Goal: Information Seeking & Learning: Learn about a topic

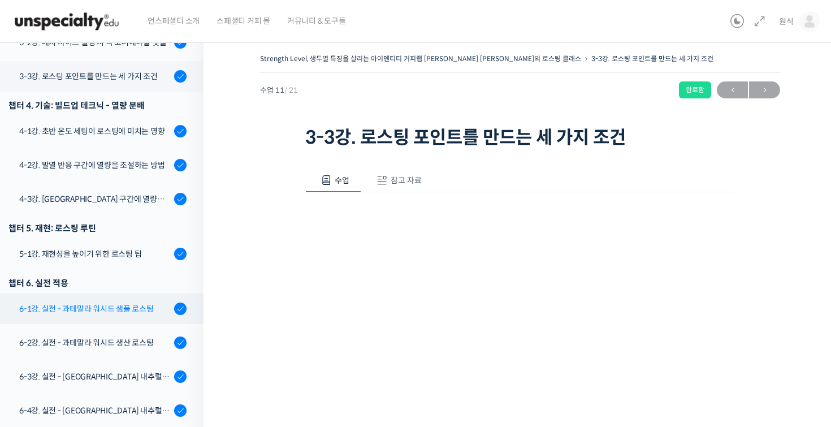
scroll to position [425, 0]
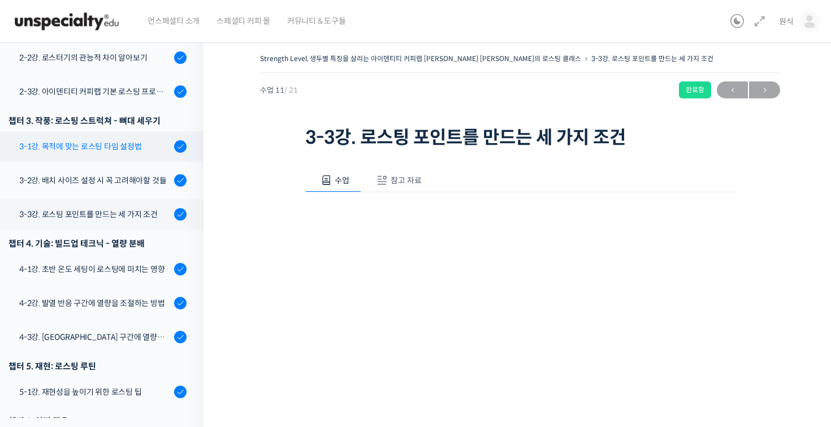
click at [141, 131] on link "3-1강. 목적에 맞는 로스팅 타임 설정법" at bounding box center [98, 146] width 209 height 31
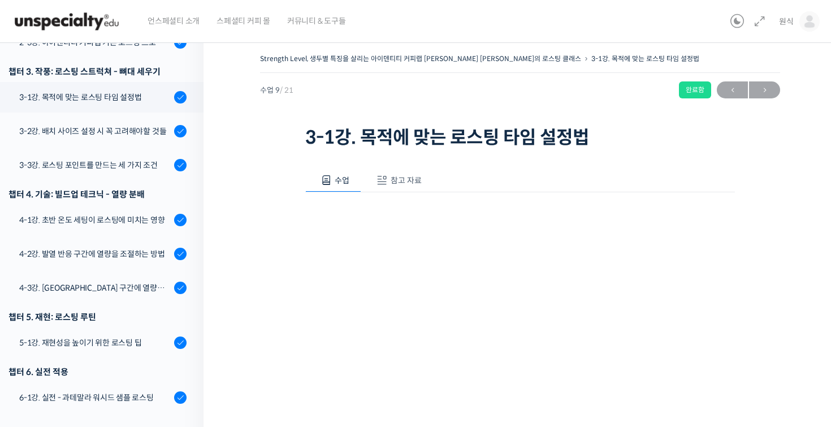
scroll to position [474, 0]
click at [408, 179] on span "참고 자료" at bounding box center [406, 180] width 31 height 10
click at [396, 217] on link "PPT 수업 자료 (클릭하시면 새 창에서 열립니다)" at bounding box center [395, 218] width 180 height 12
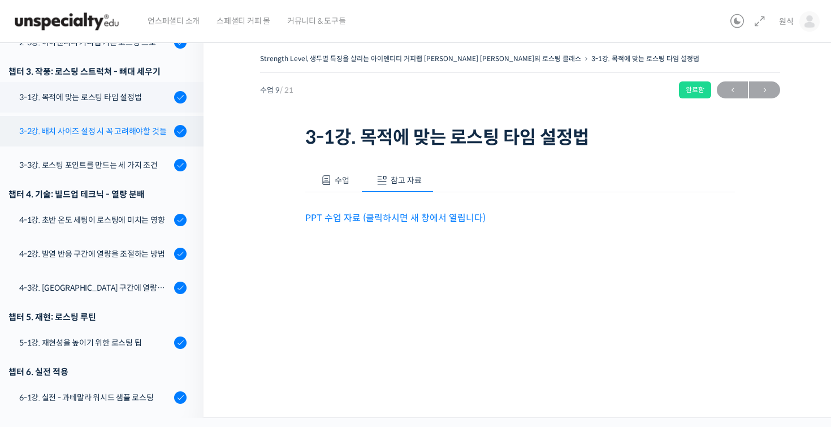
click at [114, 125] on div "3-2강. 배치 사이즈 설정시 꼭 고려해야할 것들" at bounding box center [95, 131] width 152 height 12
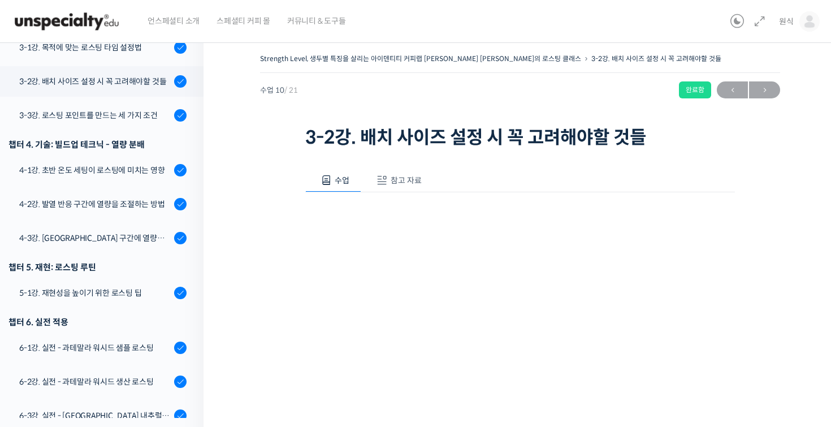
scroll to position [529, 0]
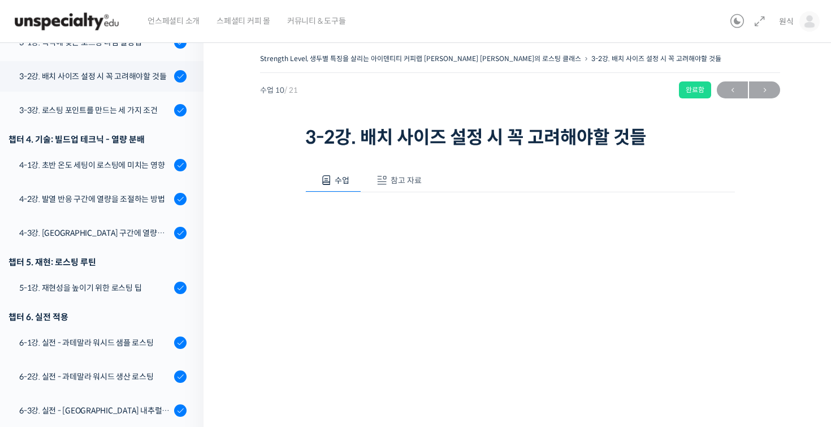
click at [405, 172] on button "참고 자료" at bounding box center [397, 181] width 72 height 24
click at [395, 225] on div "수업 참고 자료 영상이 끊기신다면 여기를 클릭해주세요 PPT 수업 자료 (클릭하시면 새 창에서 열립니다)" at bounding box center [520, 215] width 430 height 126
click at [400, 223] on p "PPT 수업 자료 (클릭하시면 새 창에서 열립니다)" at bounding box center [520, 217] width 430 height 15
click at [407, 220] on link "PPT 수업 자료 (클릭하시면 새 창에서 열립니다)" at bounding box center [395, 218] width 180 height 12
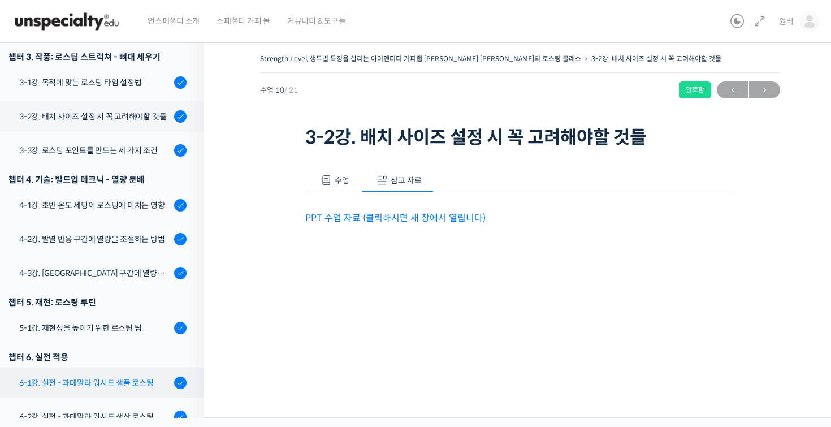
scroll to position [467, 0]
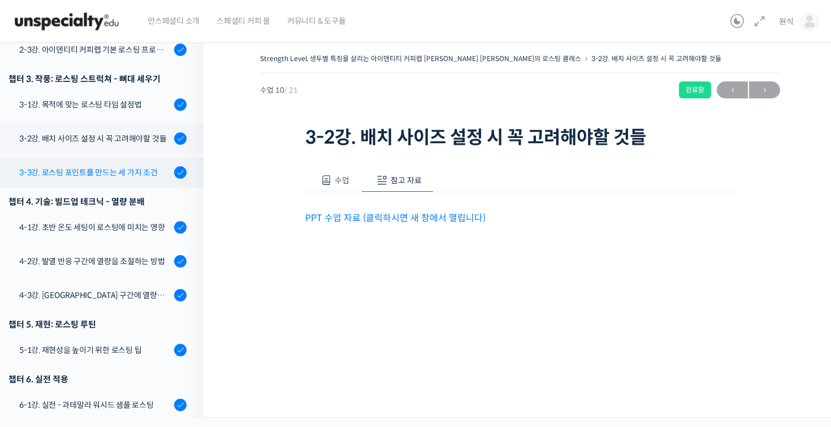
click at [130, 157] on link "3-3강. 로스팅 포인트를 만드는 세 가지 조건" at bounding box center [98, 172] width 209 height 31
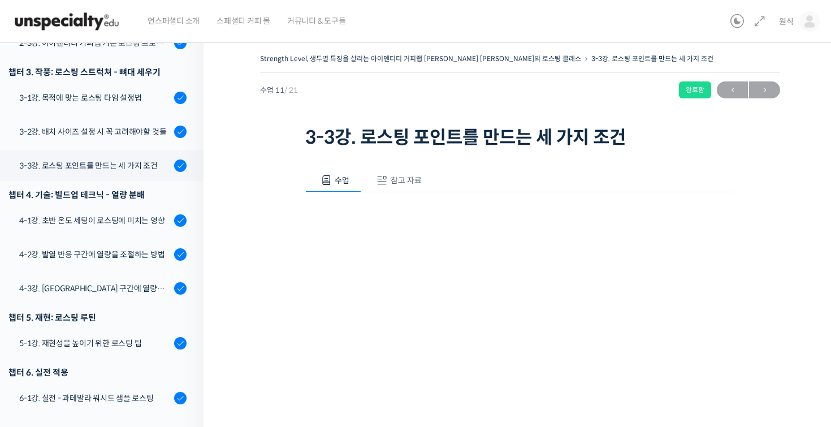
scroll to position [472, 0]
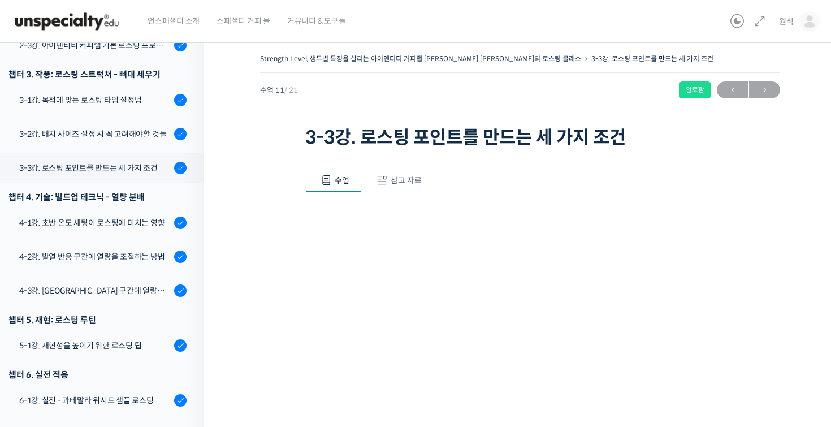
click at [391, 175] on span "참고 자료" at bounding box center [406, 180] width 31 height 10
click at [385, 232] on div "수업 참고 자료 영상이 끊기신다면 여기를 클릭해주세요 PPT 수업 자료 (클릭하시면 새 창에서 열립니다)" at bounding box center [520, 215] width 430 height 126
click at [385, 222] on link "PPT 수업 자료 (클릭하시면 새 창에서 열립니다)" at bounding box center [395, 218] width 180 height 12
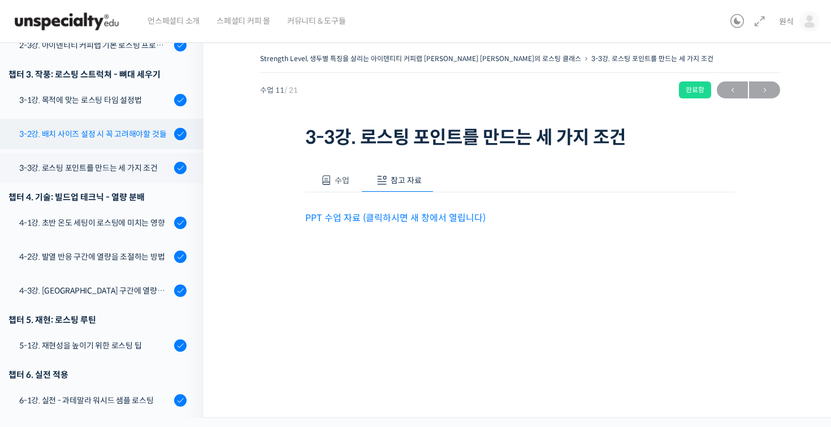
click at [107, 128] on div "3-2강. 배치 사이즈 설정시 꼭 고려해야할 것들" at bounding box center [95, 134] width 152 height 12
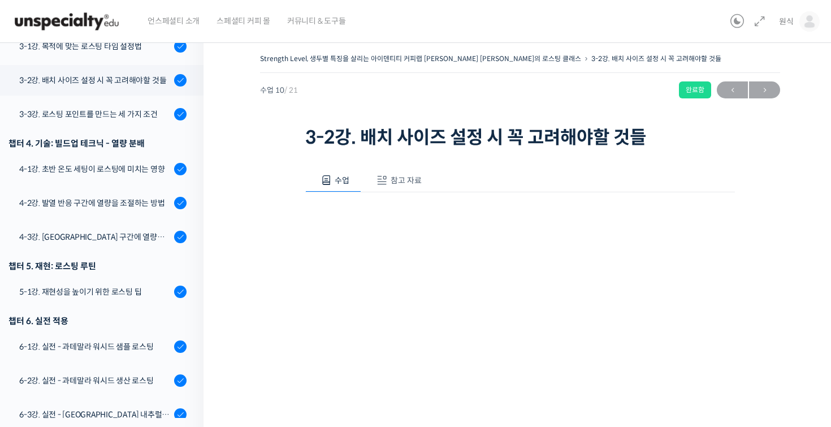
scroll to position [529, 0]
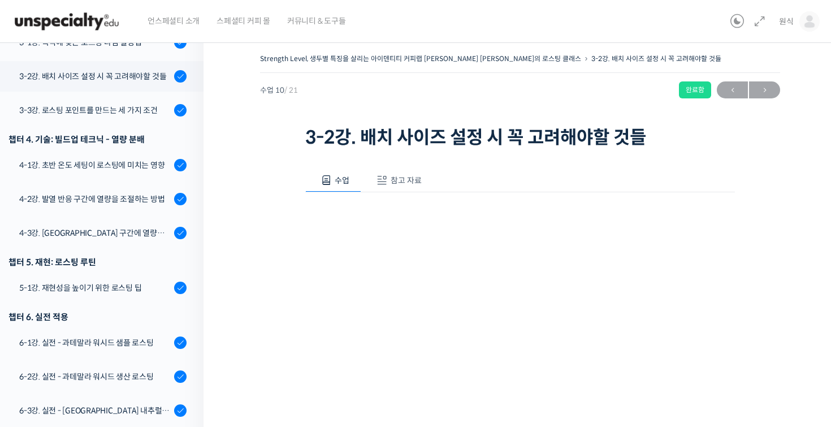
click at [405, 189] on button "참고 자료" at bounding box center [397, 181] width 72 height 24
click at [402, 212] on link "PPT 수업 자료 (클릭하시면 새 창에서 열립니다)" at bounding box center [395, 218] width 180 height 12
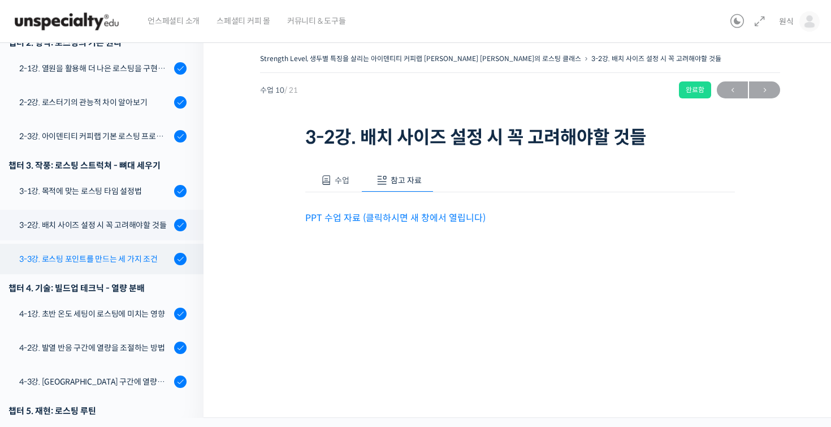
scroll to position [361, 0]
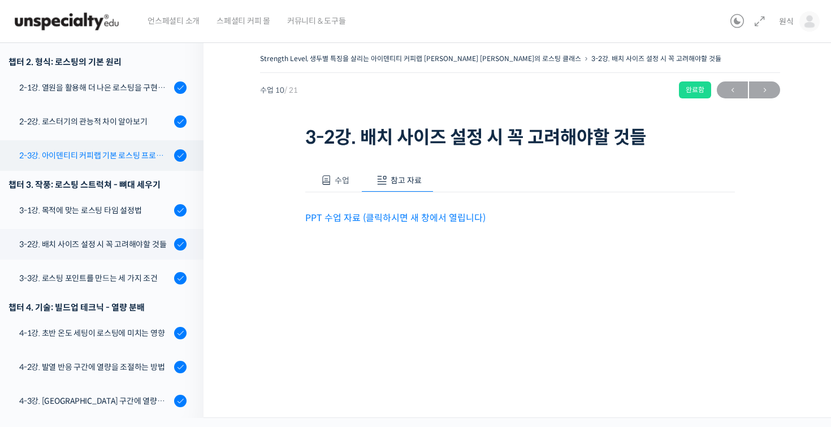
click at [133, 149] on div "2-3강. 아이덴티티 커피랩 기본 로스팅 프로파일 세팅" at bounding box center [95, 155] width 152 height 12
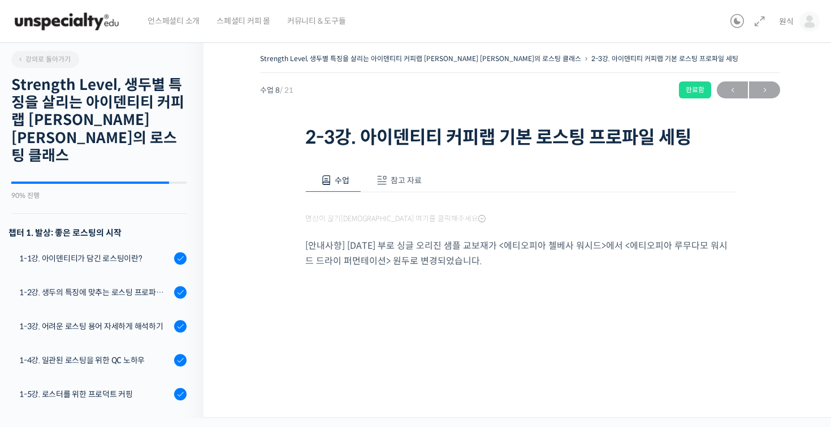
scroll to position [314, 0]
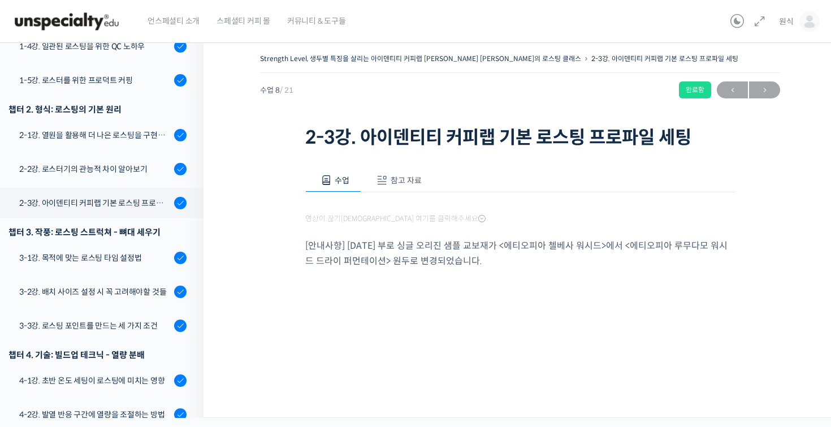
click at [422, 182] on button "참고 자료" at bounding box center [397, 181] width 72 height 24
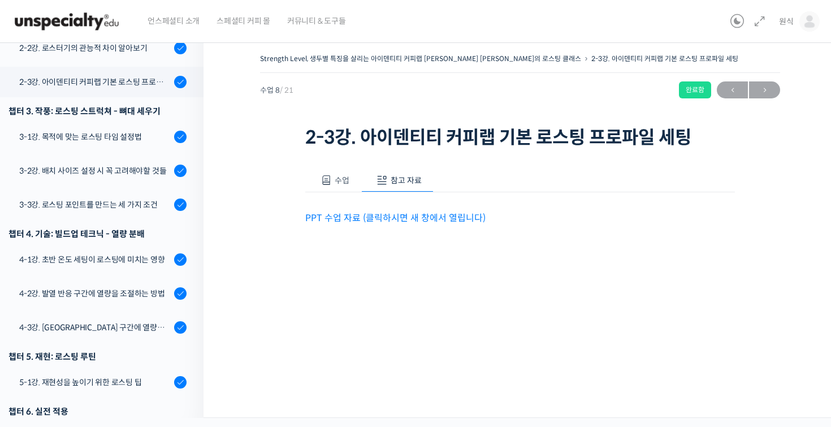
scroll to position [441, 0]
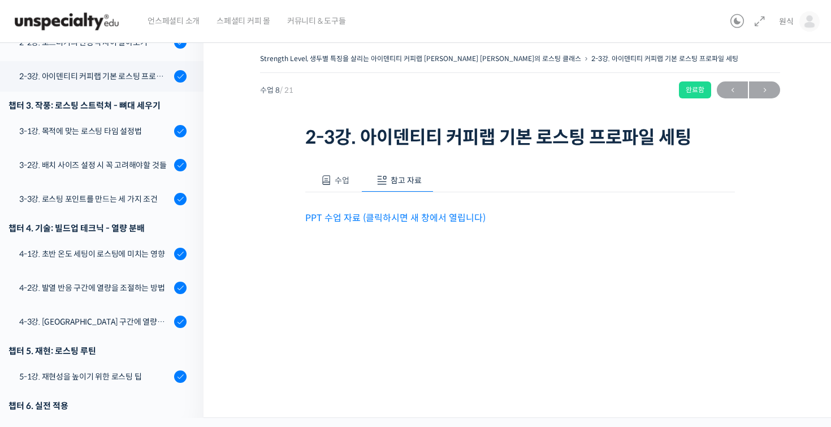
click at [412, 210] on p "PPT 수업 자료 (클릭하시면 새 창에서 열립니다)" at bounding box center [520, 217] width 430 height 15
click at [411, 224] on p "PPT 수업 자료 (클릭하시면 새 창에서 열립니다)" at bounding box center [520, 217] width 430 height 15
click at [415, 217] on link "PPT 수업 자료 (클릭하시면 새 창에서 열립니다)" at bounding box center [395, 218] width 180 height 12
